Goal: Information Seeking & Learning: Learn about a topic

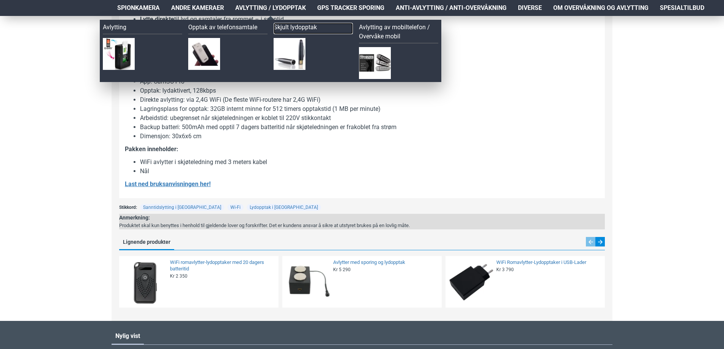
click at [286, 28] on link "Skjult lydopptak" at bounding box center [312, 28] width 79 height 11
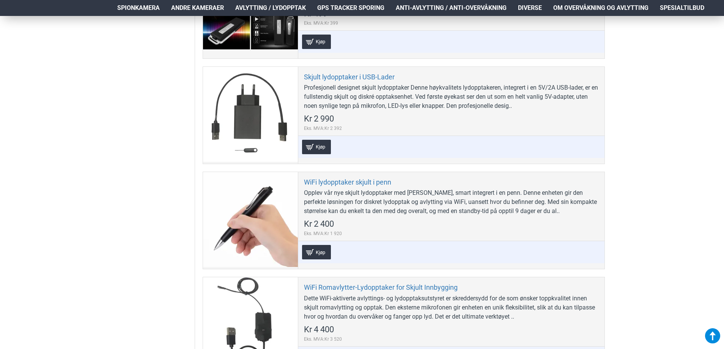
scroll to position [1479, 0]
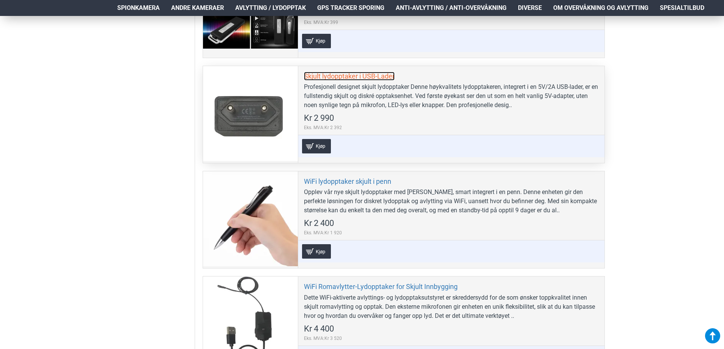
click at [352, 72] on link "Skjult lydopptaker i USB-Lader" at bounding box center [349, 76] width 91 height 9
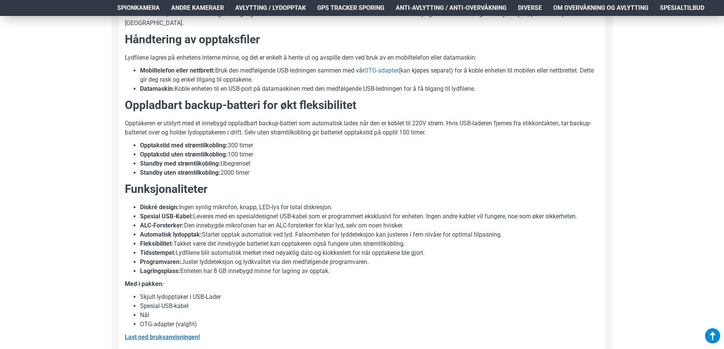
scroll to position [531, 0]
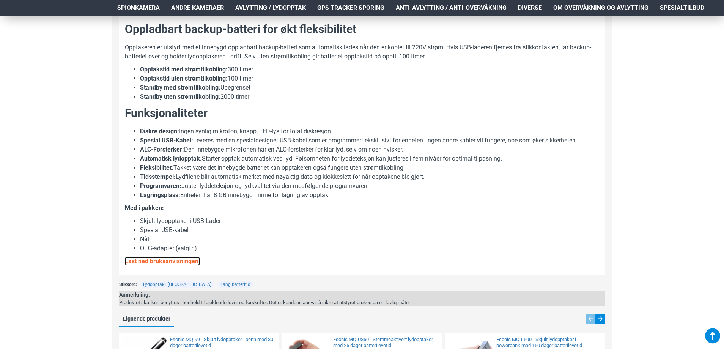
click at [174, 257] on strong "Last ned bruksanvisningen!" at bounding box center [162, 260] width 75 height 7
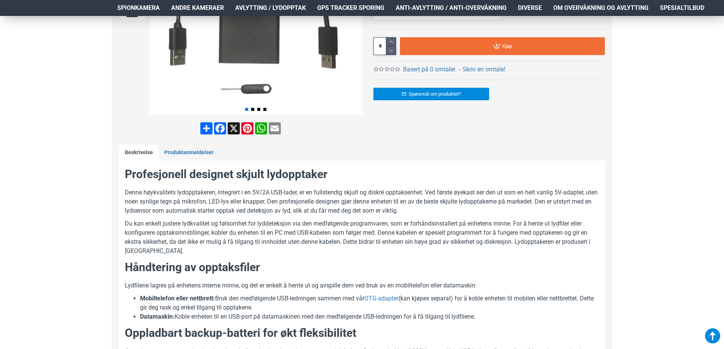
scroll to position [0, 0]
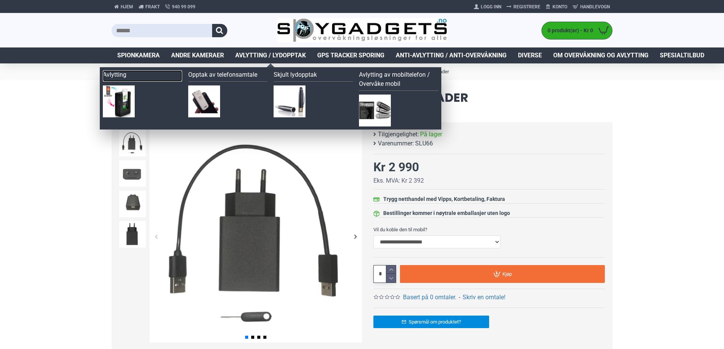
click at [121, 74] on link "Avlytting" at bounding box center [142, 75] width 79 height 11
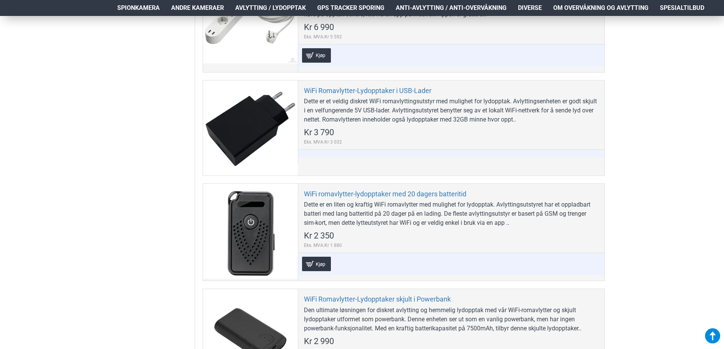
scroll to position [872, 0]
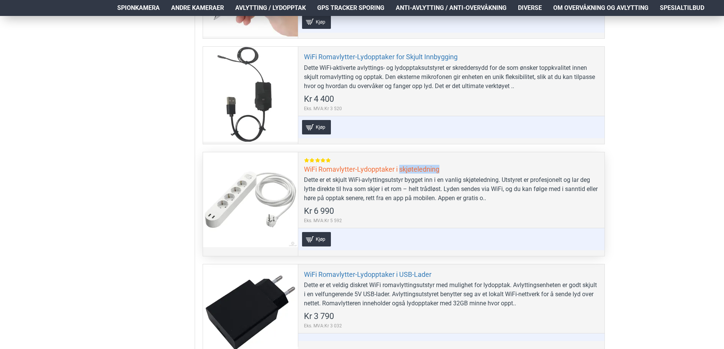
drag, startPoint x: 443, startPoint y: 170, endPoint x: 399, endPoint y: 170, distance: 43.6
click at [399, 170] on div "WiFi Romavlytter-Lydopptaker i skjøteledning Dette er et skjult WiFi-avlyttings…" at bounding box center [451, 204] width 306 height 104
copy link "skjøteledning"
